Goal: Task Accomplishment & Management: Complete application form

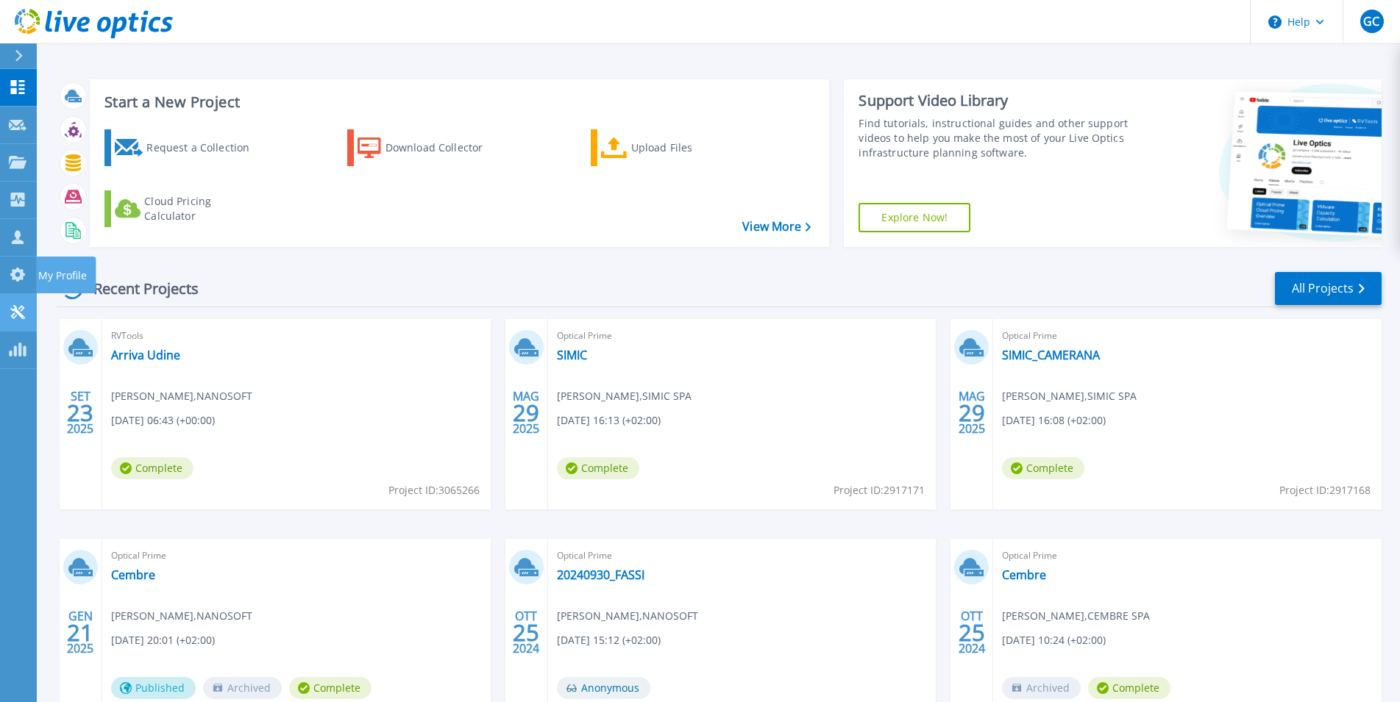
click at [18, 299] on link "Tools Tools" at bounding box center [18, 313] width 37 height 38
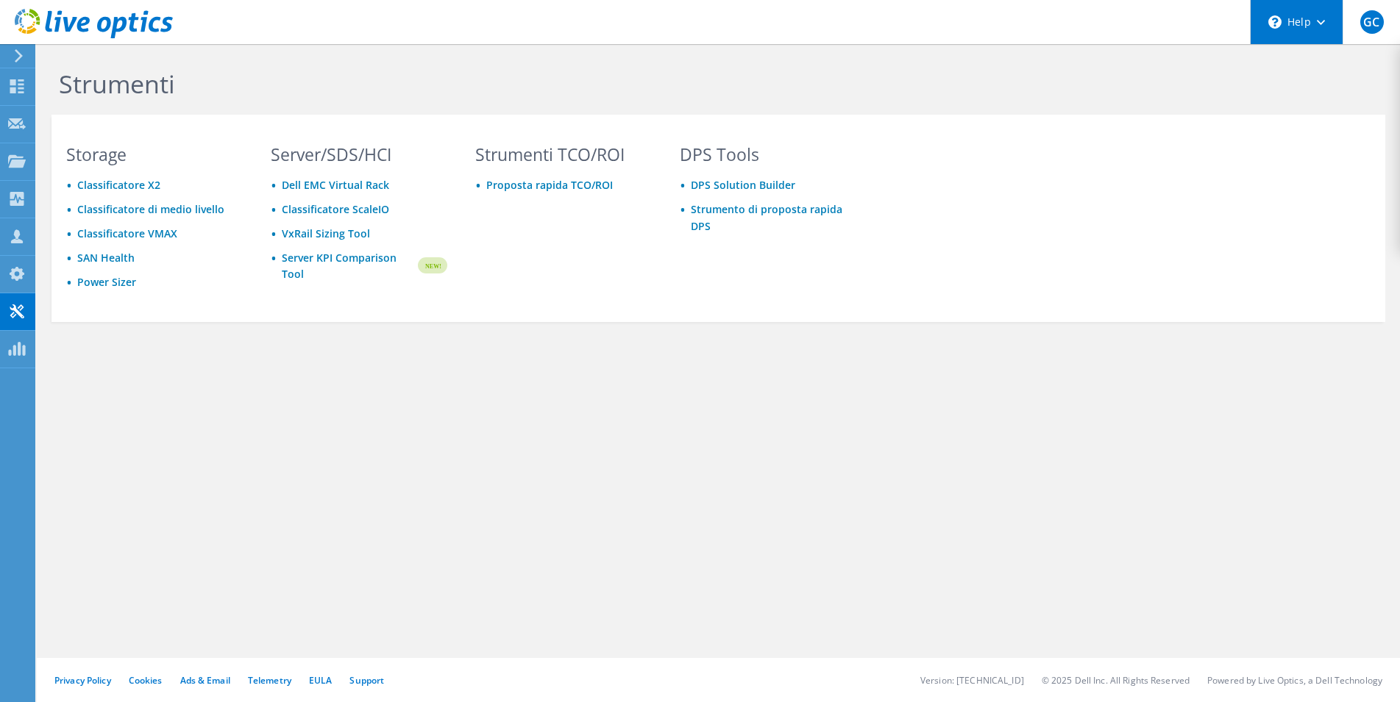
click at [1321, 28] on div "\n Help" at bounding box center [1296, 22] width 93 height 44
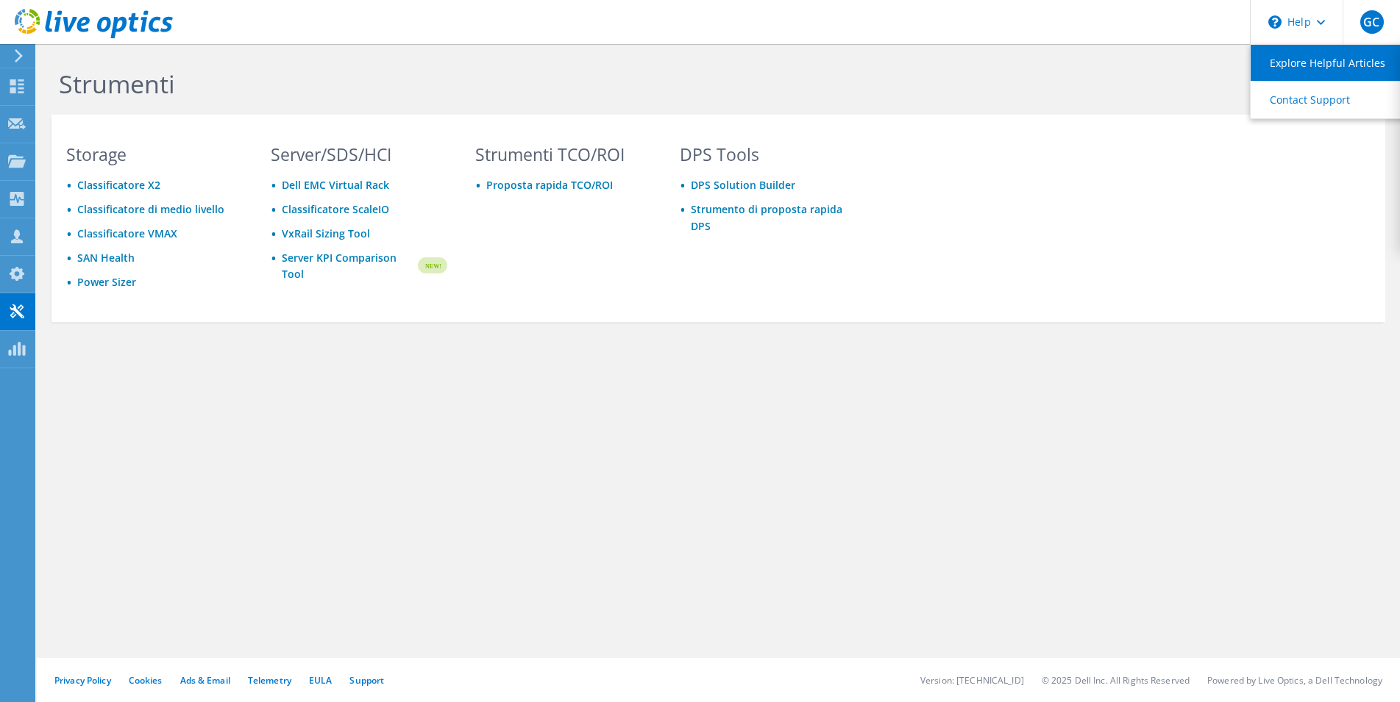
click at [1306, 70] on link "Explore Helpful Articles" at bounding box center [1332, 63] width 164 height 36
click at [1367, 27] on span "GC" at bounding box center [1372, 22] width 24 height 24
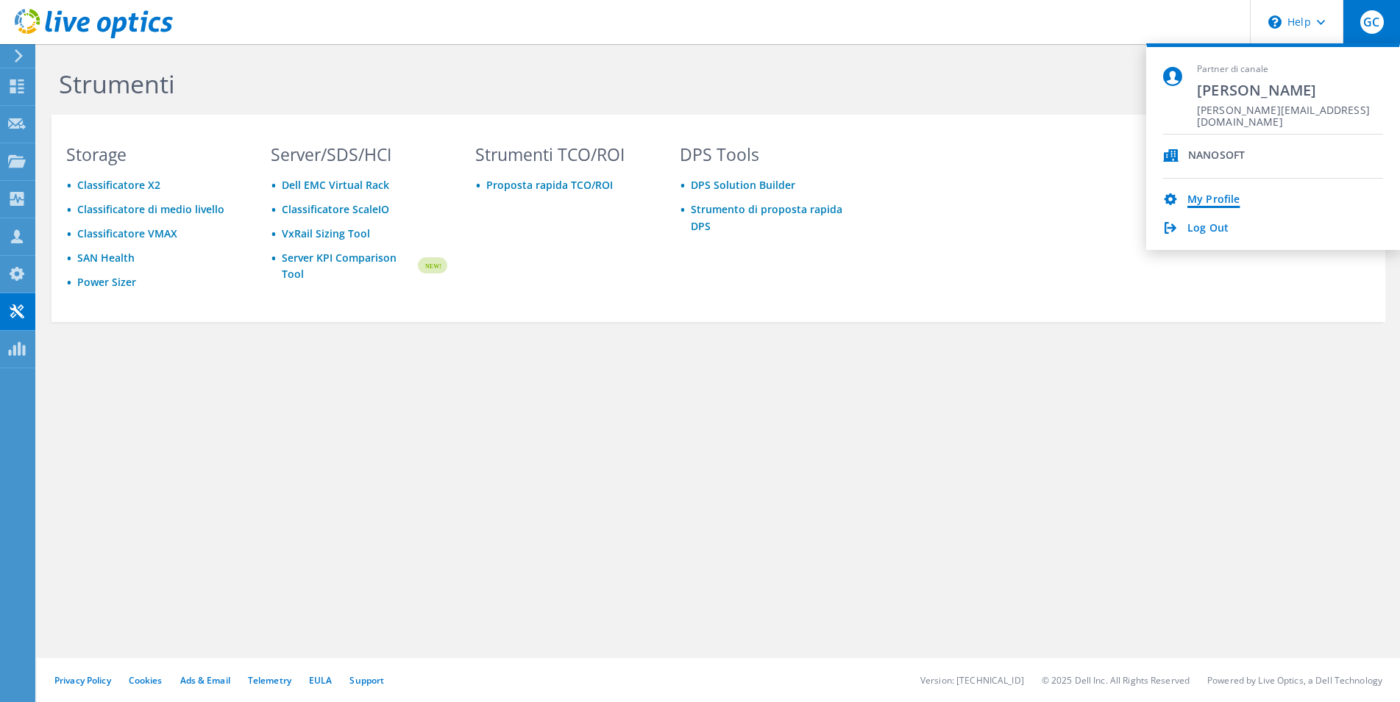
click at [1206, 199] on link "My Profile" at bounding box center [1213, 200] width 52 height 14
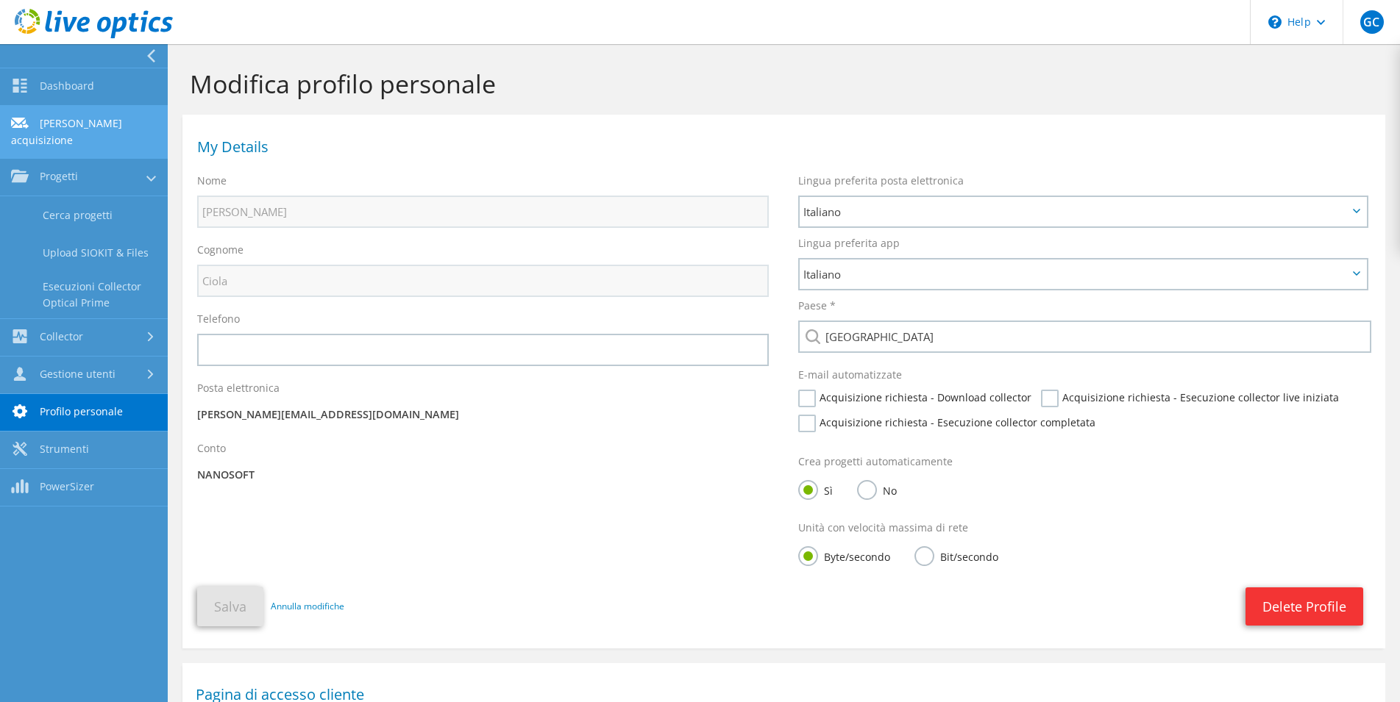
click at [40, 132] on link "[PERSON_NAME] acquisizione" at bounding box center [84, 132] width 168 height 53
